Goal: Task Accomplishment & Management: Use online tool/utility

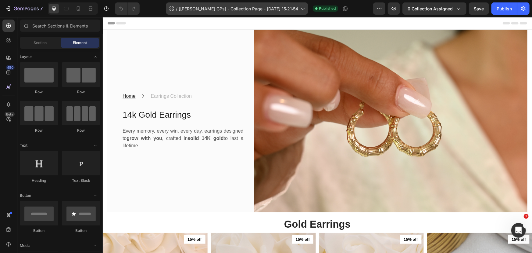
click at [232, 13] on div "/ [[PERSON_NAME] GPs] - Collection Page - [DATE] 15:21:54" at bounding box center [237, 8] width 142 height 12
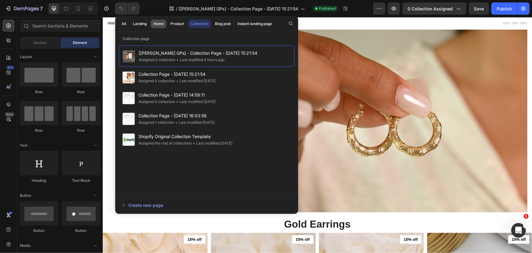
click at [159, 22] on div "Home" at bounding box center [158, 23] width 10 height 5
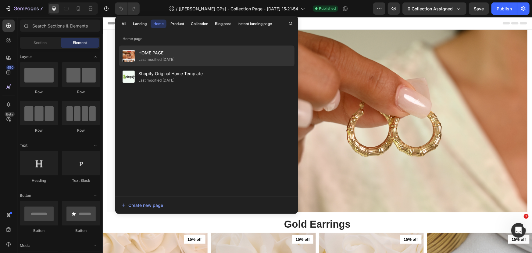
click at [152, 51] on span "HOME PAGE" at bounding box center [157, 52] width 36 height 7
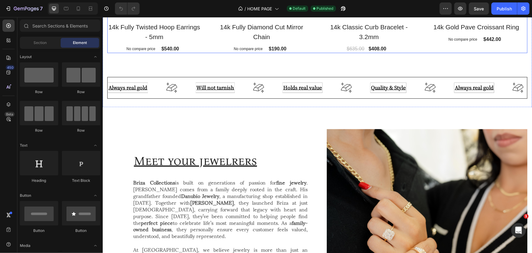
scroll to position [333, 0]
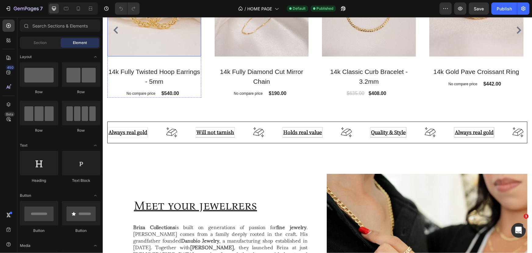
click at [191, 13] on icon "Carousel Next Arrow" at bounding box center [192, 8] width 7 height 7
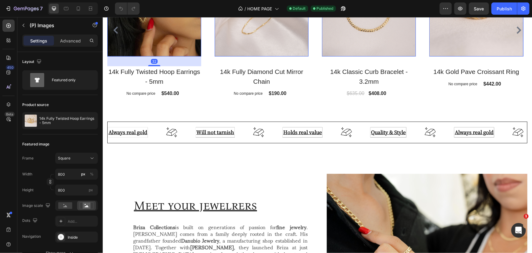
click at [185, 56] on img at bounding box center [154, 9] width 94 height 94
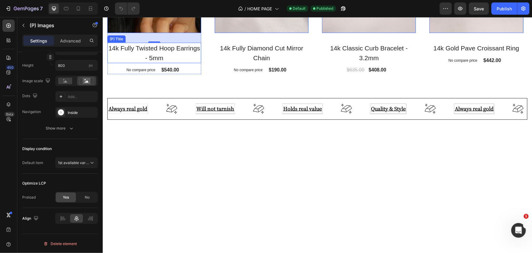
scroll to position [305, 0]
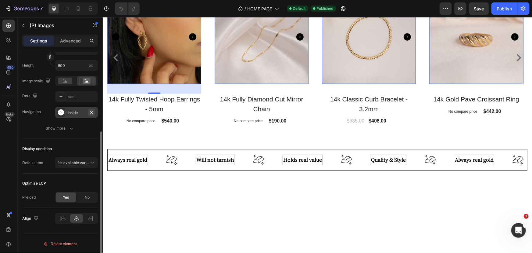
click at [93, 112] on icon "button" at bounding box center [91, 112] width 5 height 5
click at [496, 11] on button "Publish" at bounding box center [505, 8] width 26 height 12
